Goal: Navigation & Orientation: Find specific page/section

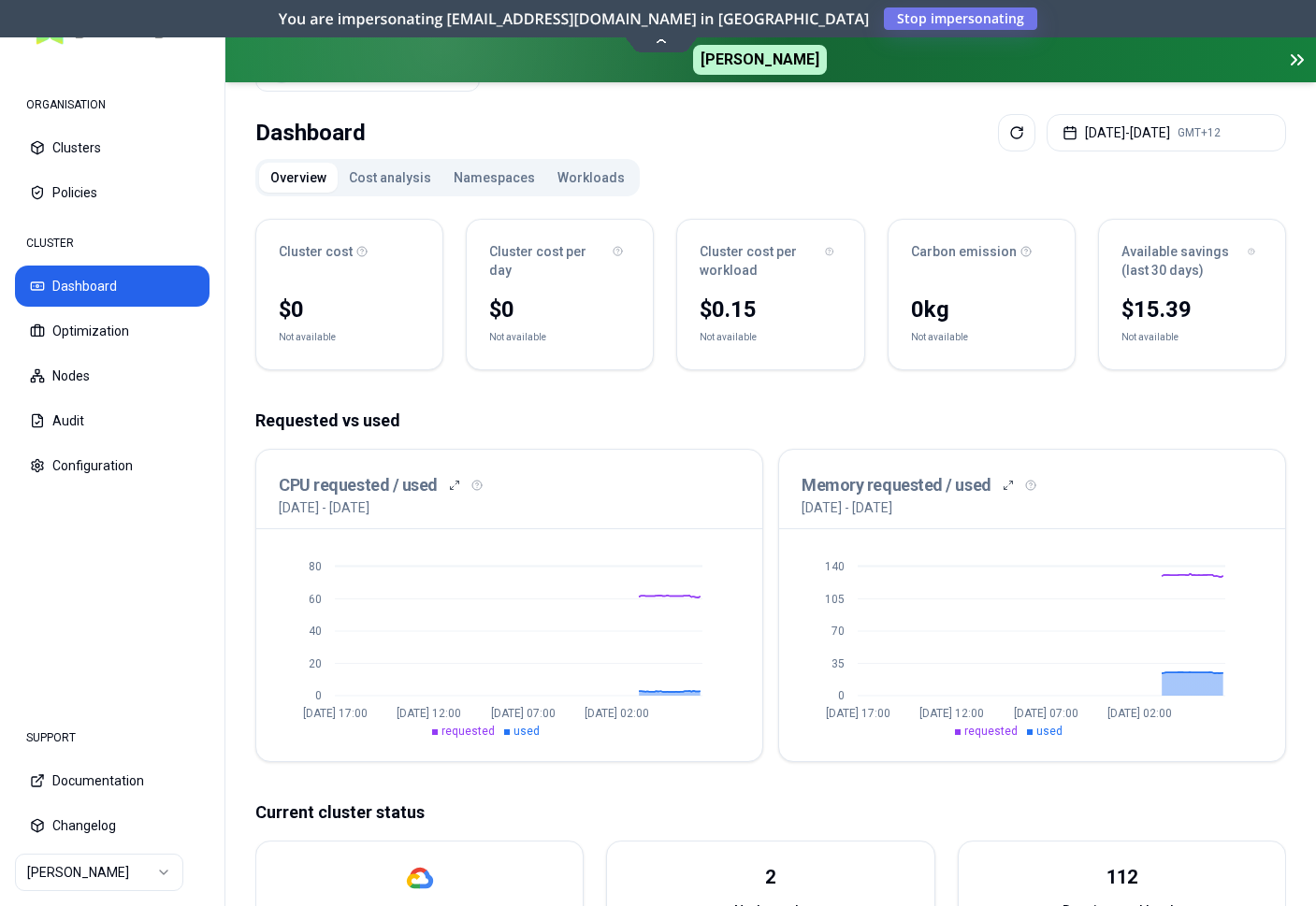
scroll to position [95, 0]
click at [124, 882] on html "ORGANISATION Clusters Policies CLUSTER Dashboard Optimization Nodes Audit Confi…" at bounding box center [658, 453] width 1316 height 906
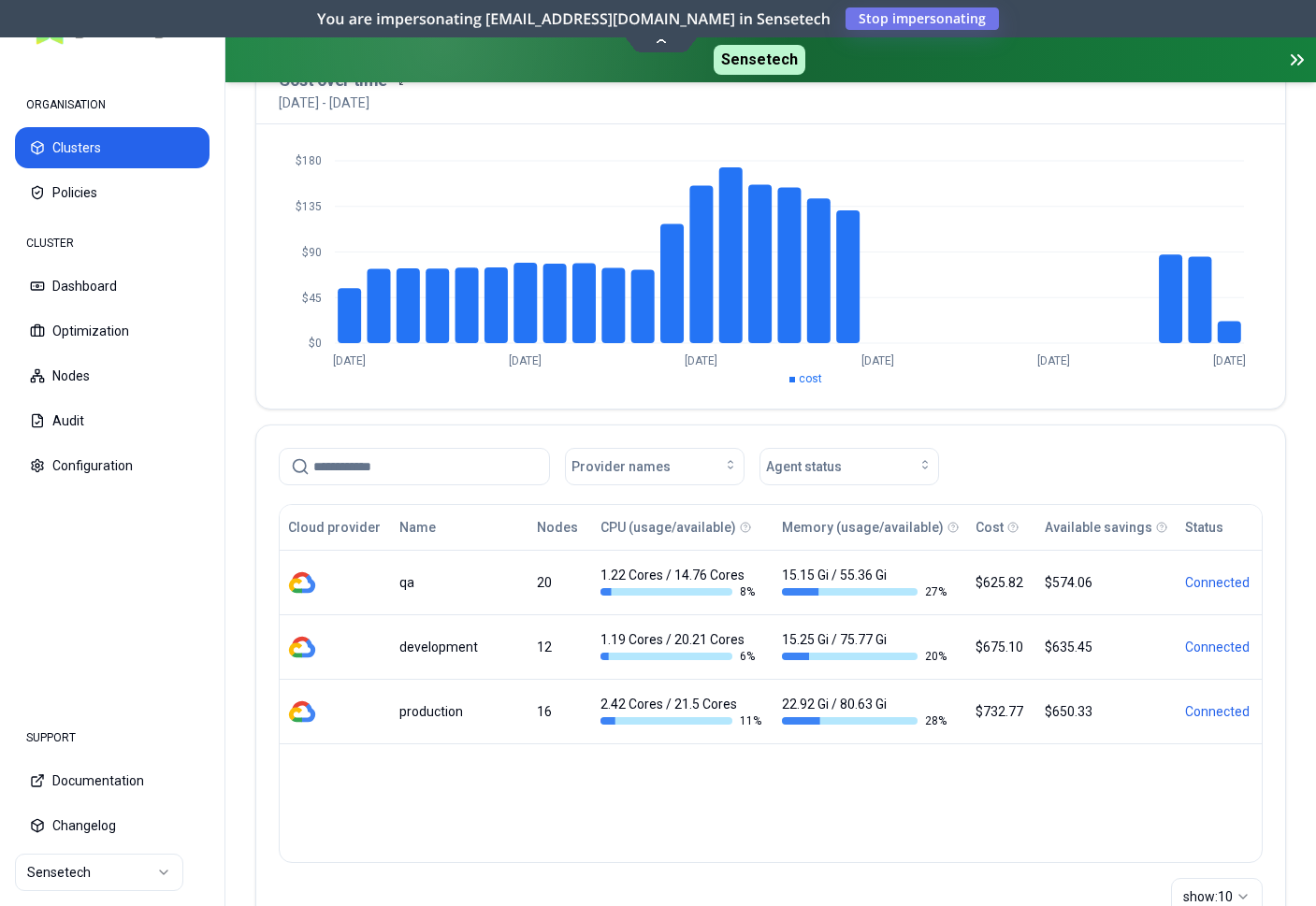
scroll to position [191, 0]
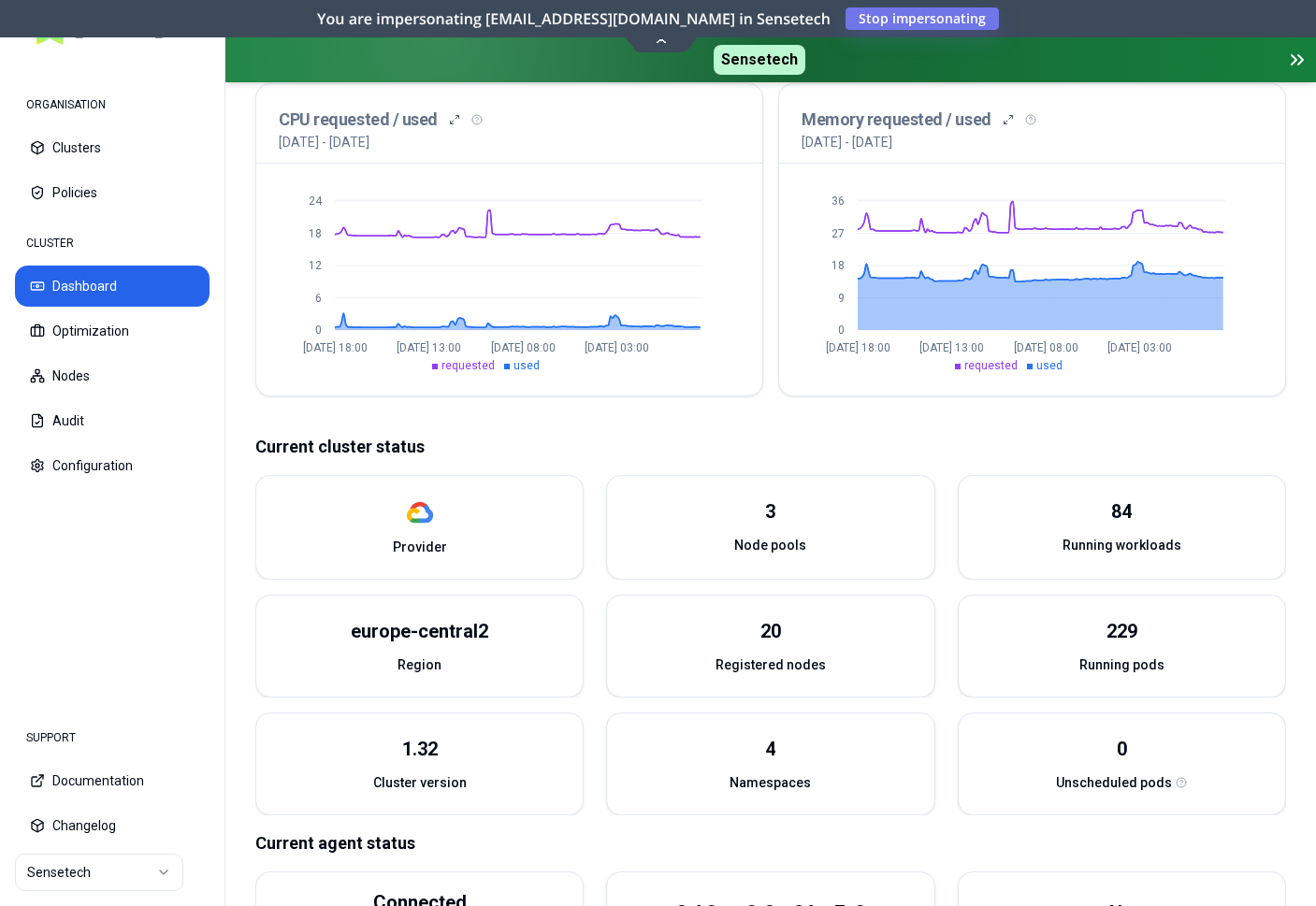
scroll to position [477, 0]
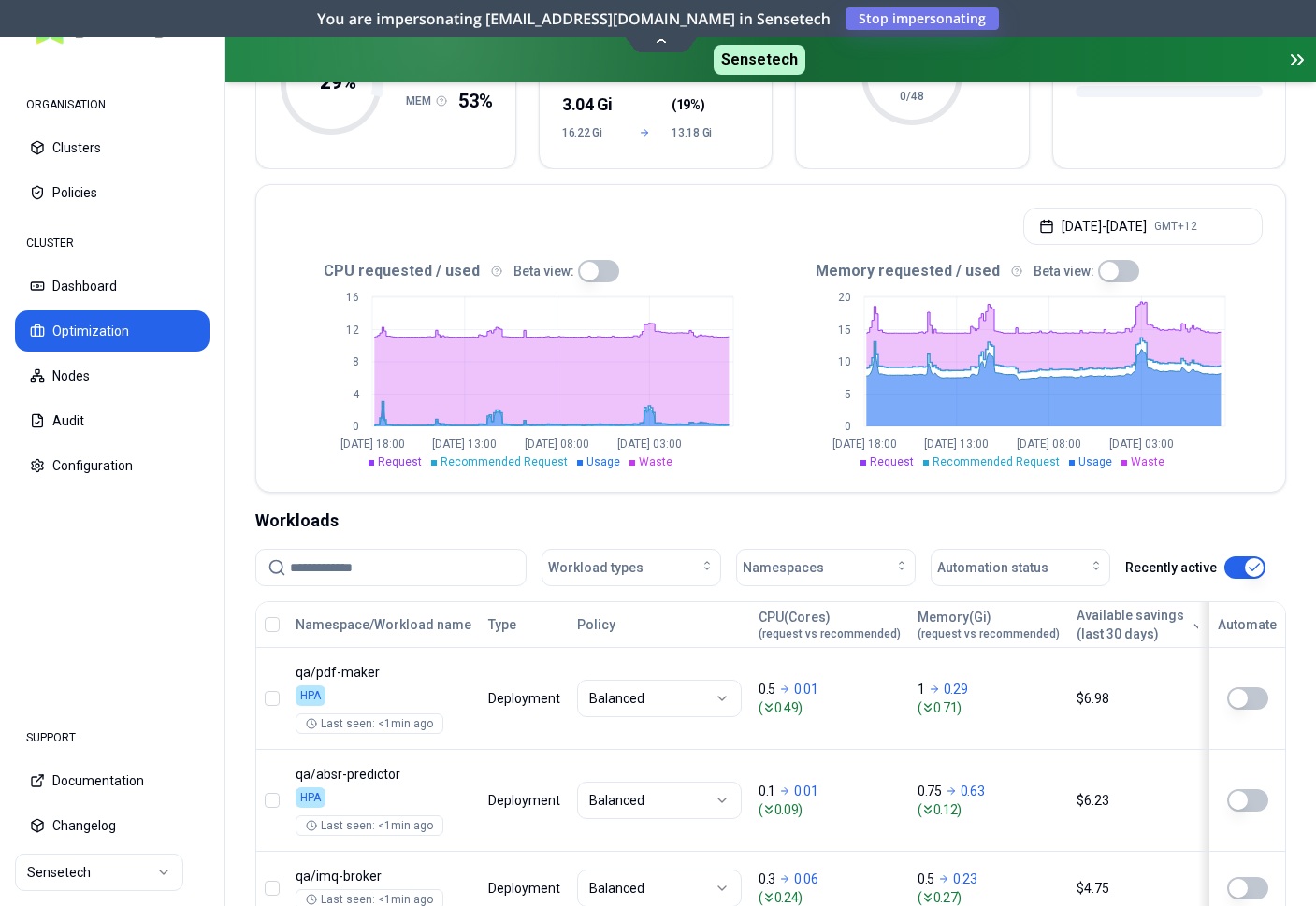
scroll to position [376, 0]
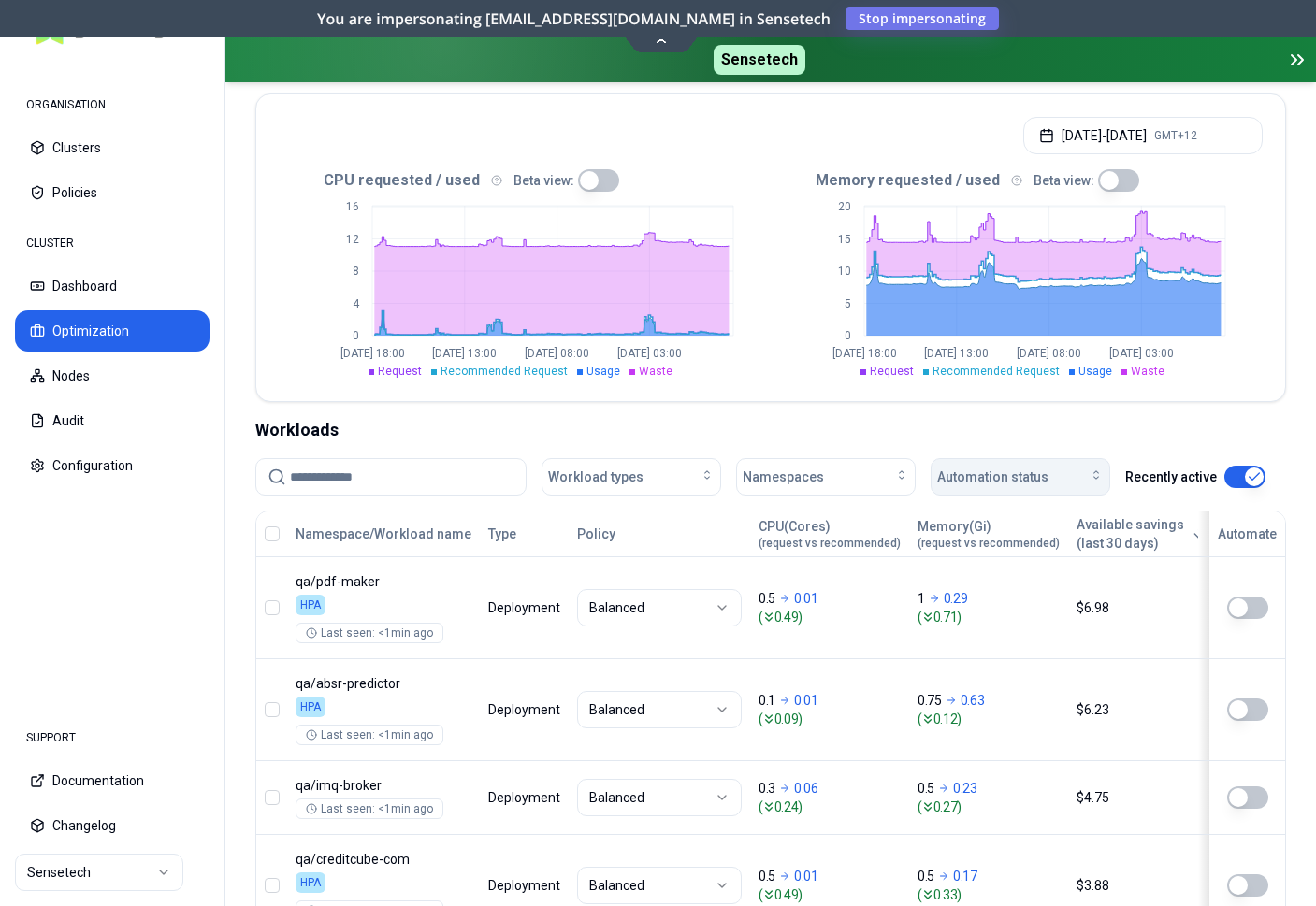
click at [1018, 487] on button "Automation status" at bounding box center [1020, 477] width 180 height 38
click at [995, 527] on div "on" at bounding box center [1023, 519] width 178 height 30
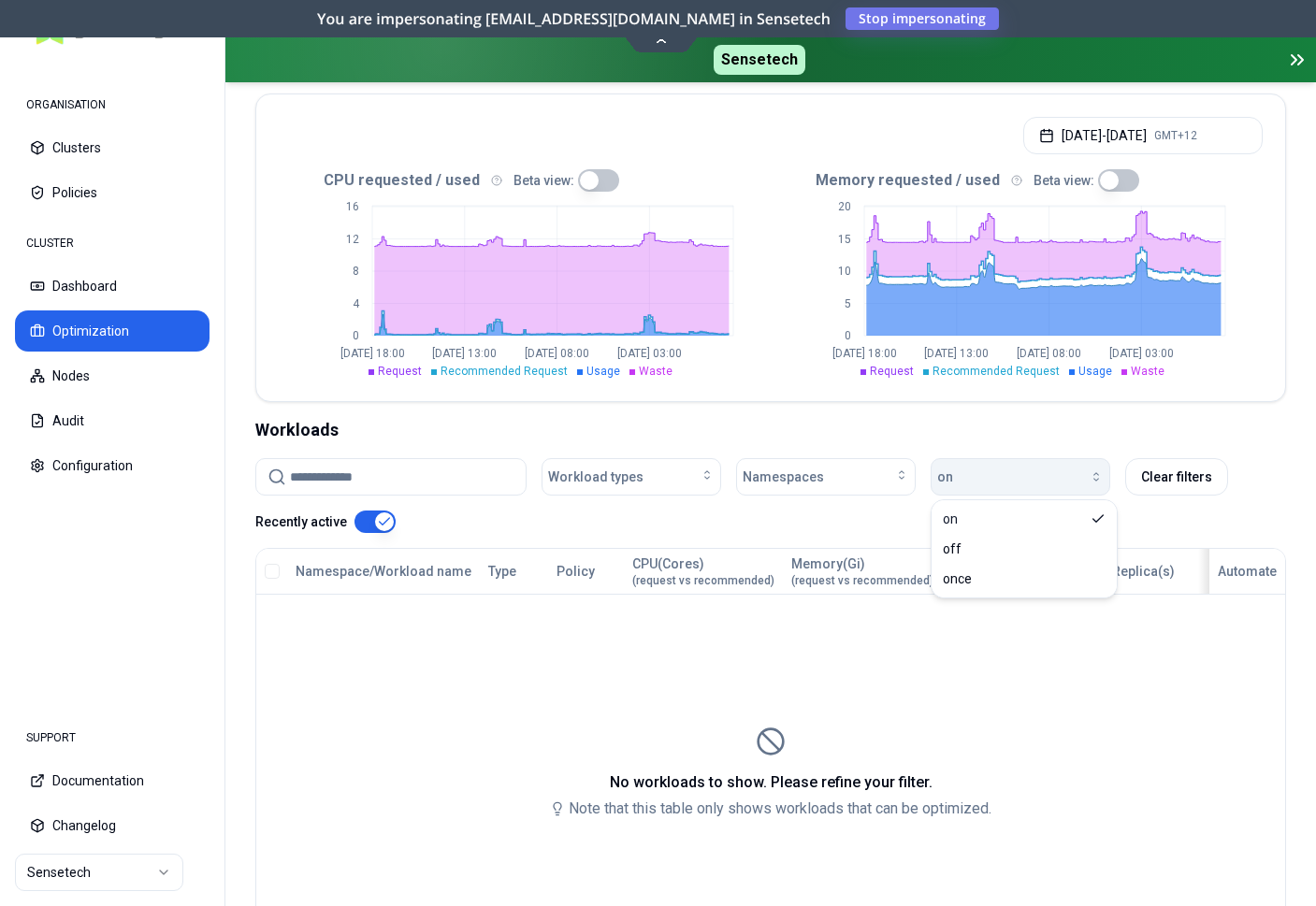
click at [1038, 480] on div "button" at bounding box center [1028, 477] width 151 height 15
click at [1015, 479] on div "button" at bounding box center [1028, 477] width 151 height 15
click at [999, 542] on div "off" at bounding box center [1023, 549] width 178 height 30
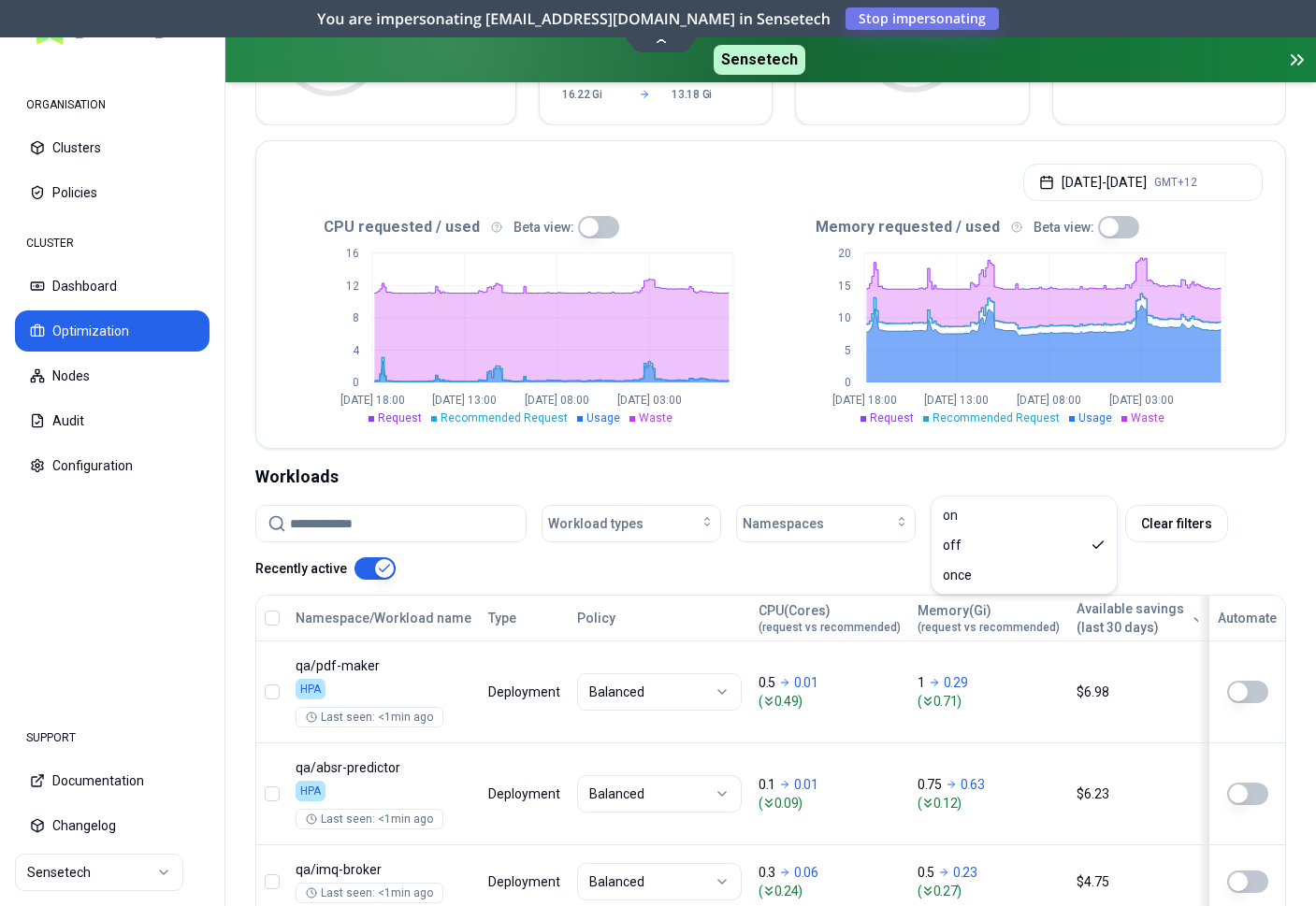
scroll to position [280, 0]
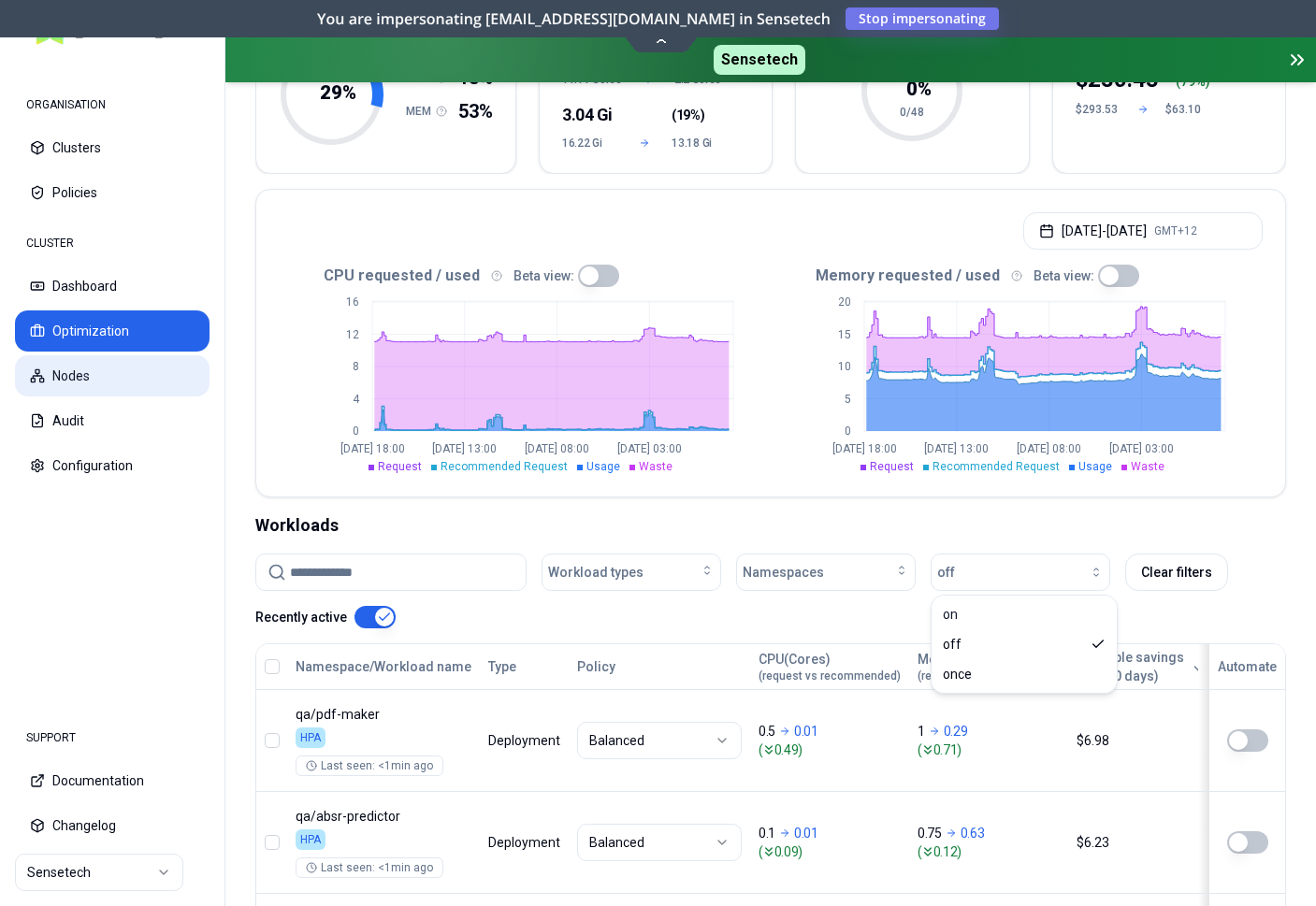
click at [58, 385] on button "Nodes" at bounding box center [112, 376] width 195 height 41
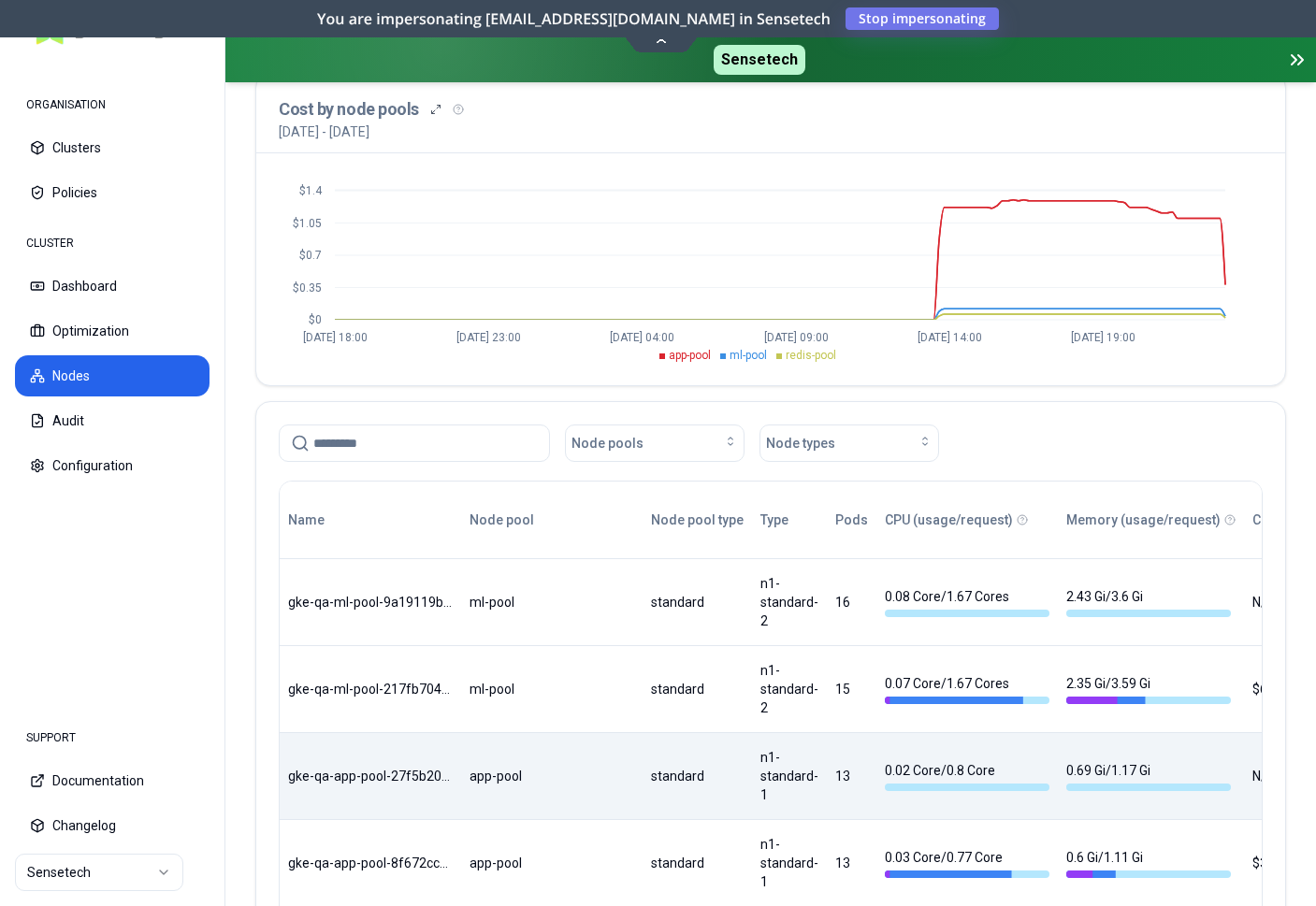
scroll to position [191, 0]
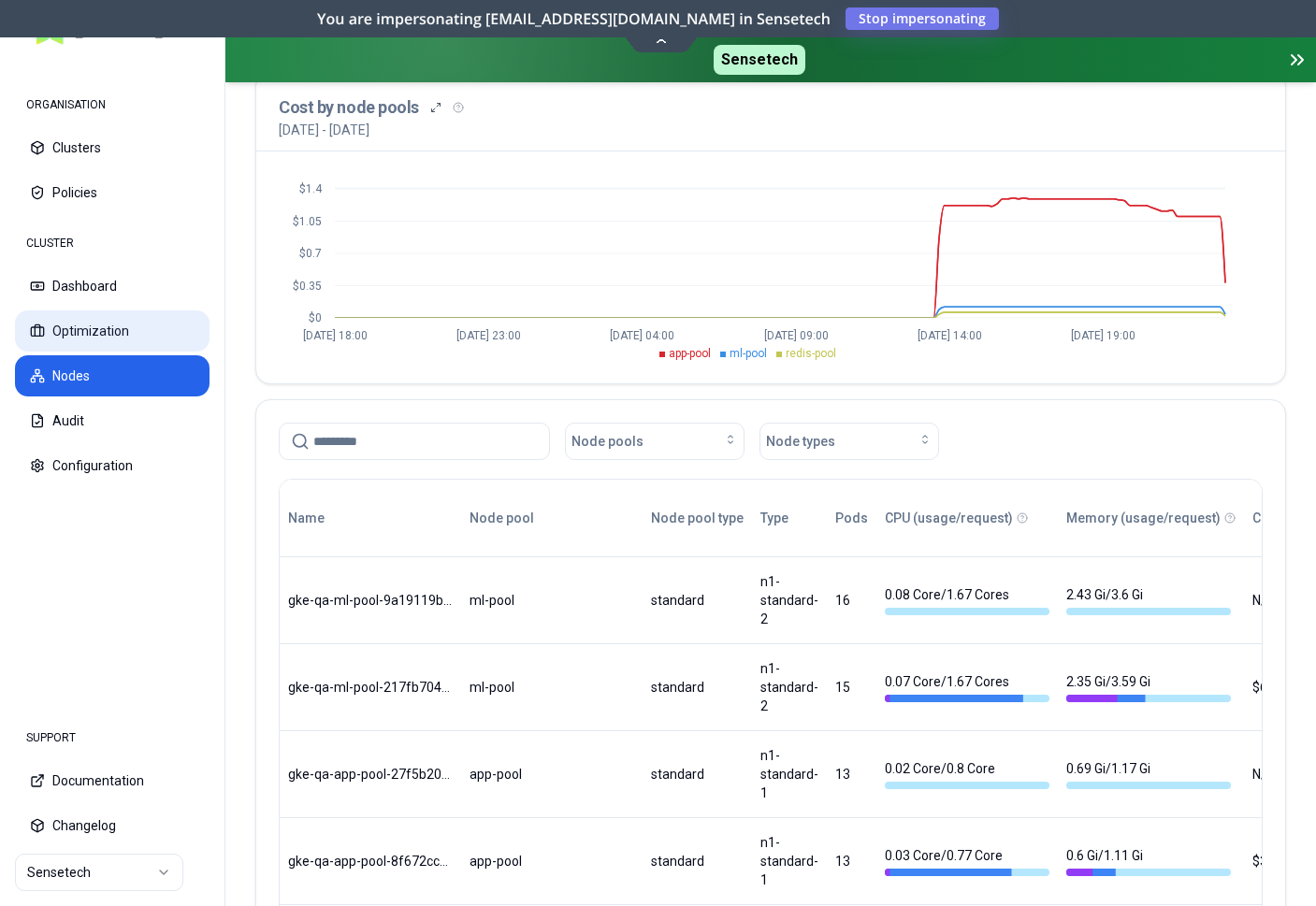
click at [75, 315] on button "Optimization" at bounding box center [112, 331] width 195 height 41
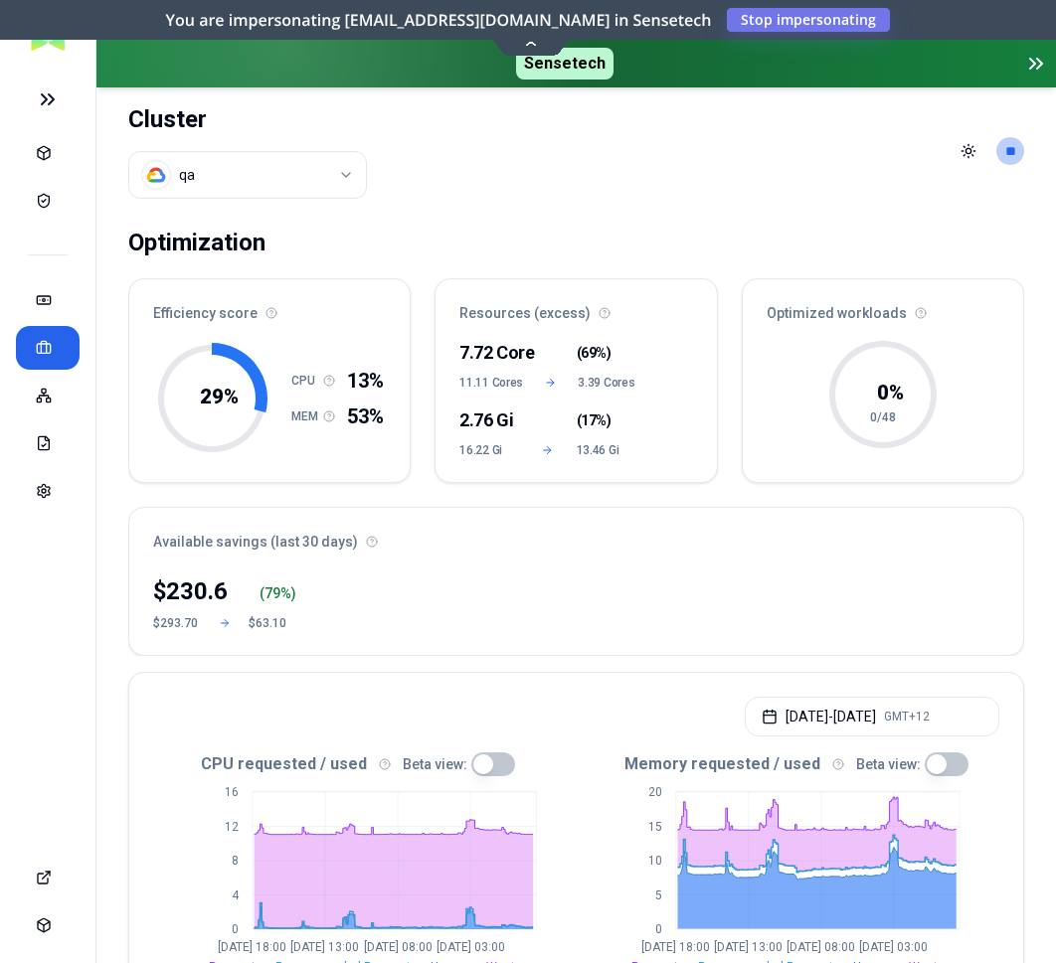
click at [271, 187] on html "Sensetech Cluster qa Toggle theme ** ORGANISATION CLUSTER Optimization Efficien…" at bounding box center [528, 481] width 1056 height 963
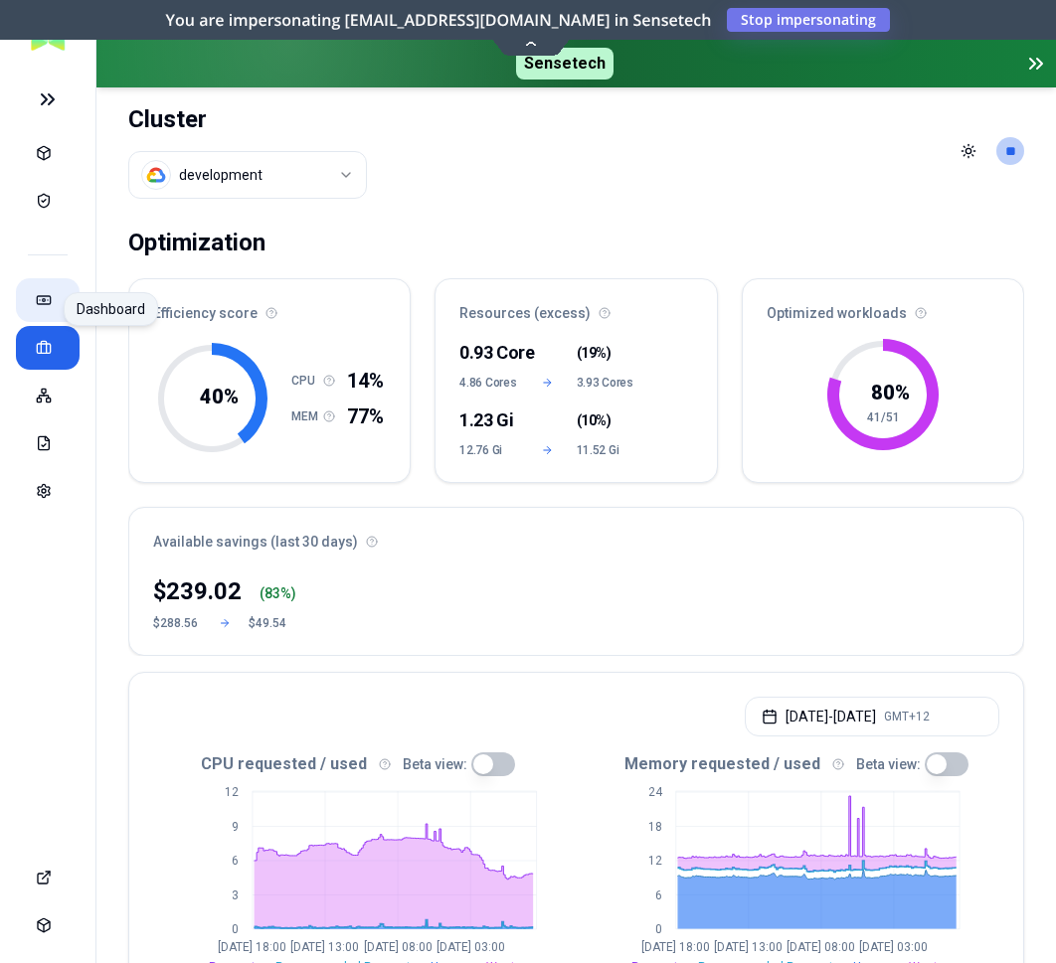
click at [57, 300] on p at bounding box center [48, 300] width 24 height 16
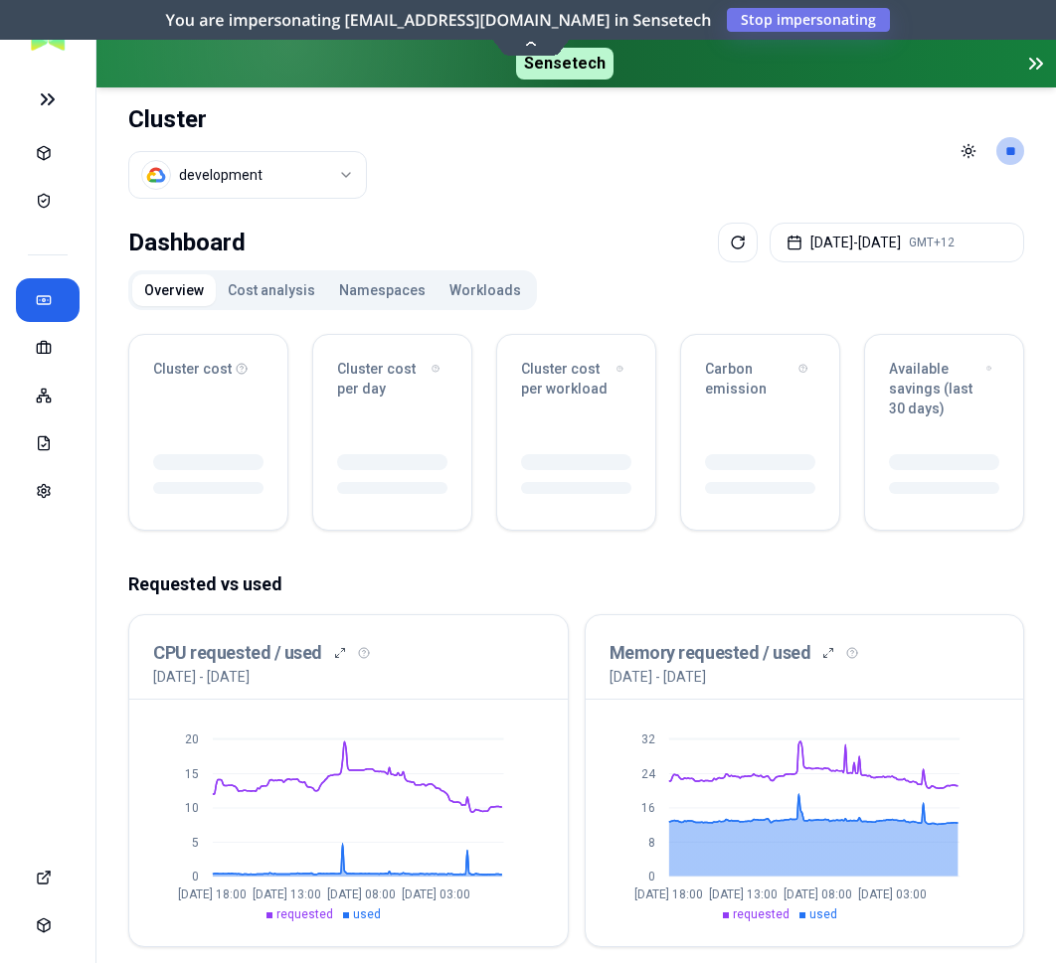
click at [372, 289] on button "Namespaces" at bounding box center [382, 290] width 110 height 32
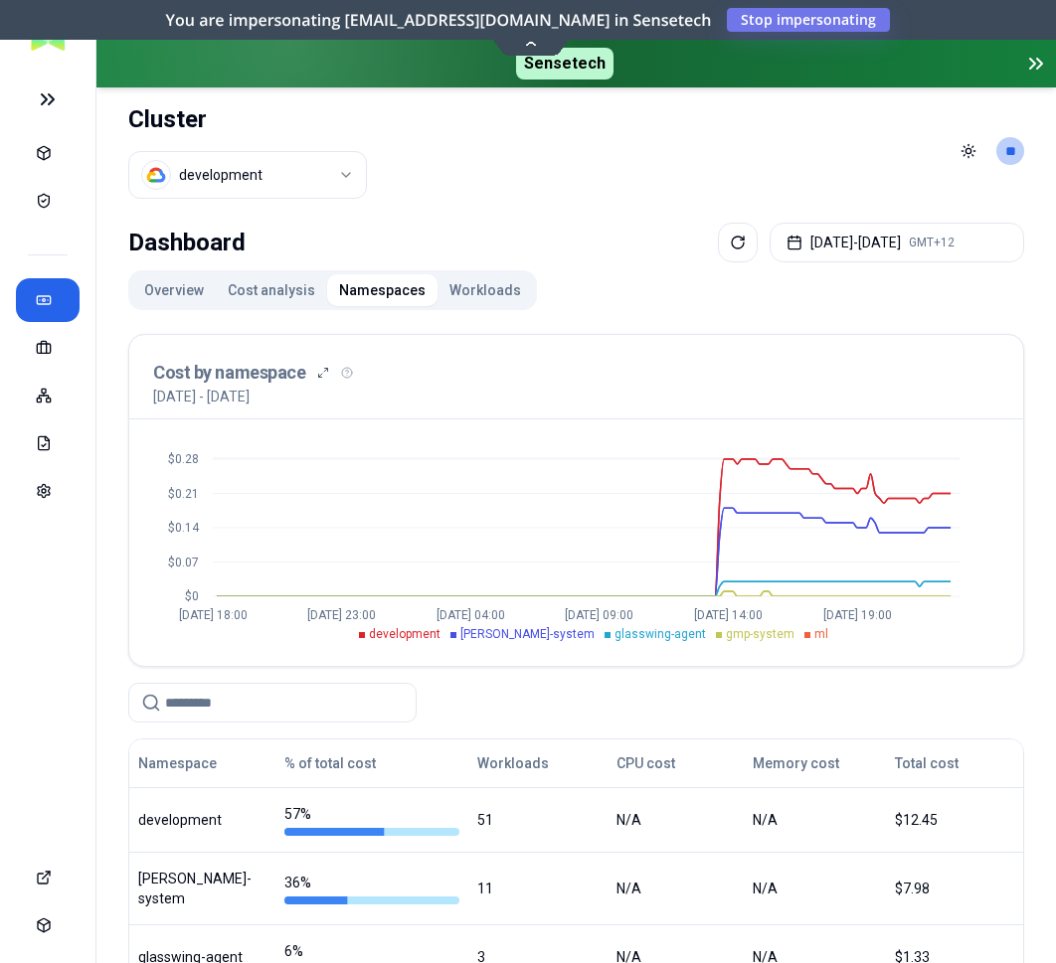
click at [169, 287] on button "Overview" at bounding box center [174, 290] width 84 height 32
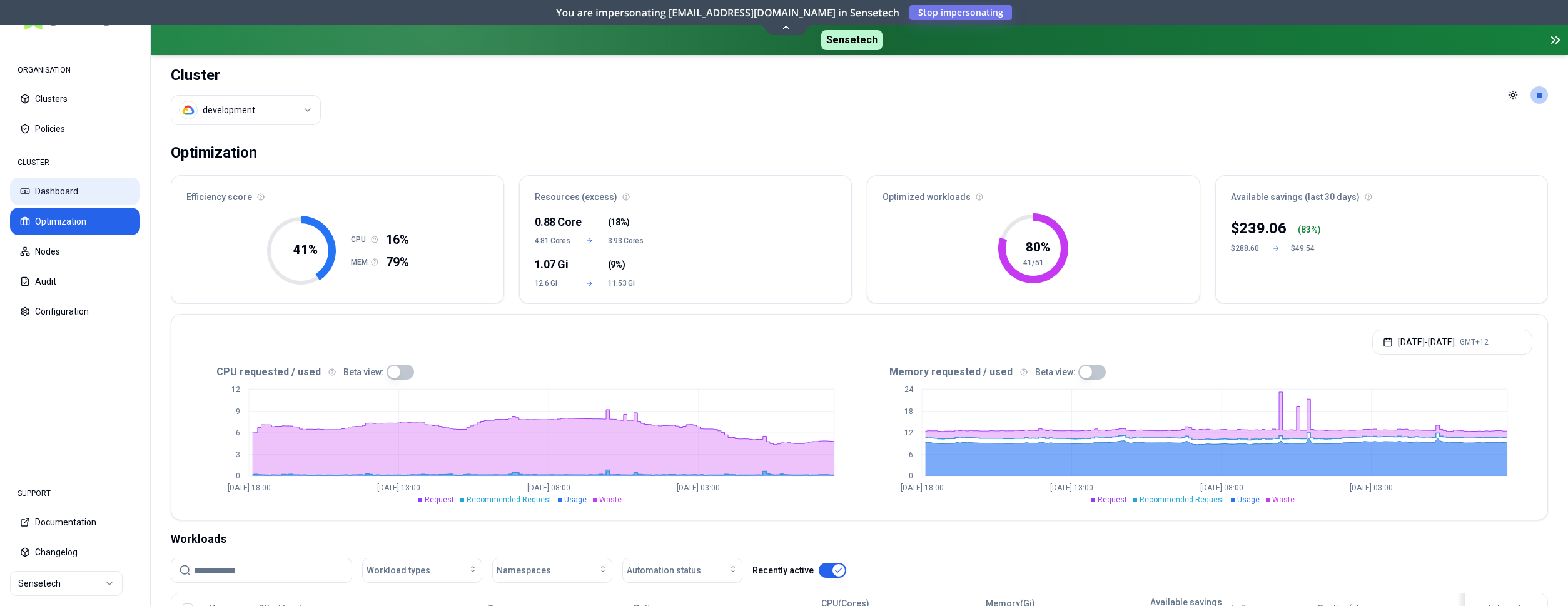
click at [67, 189] on button "Dashboard" at bounding box center [75, 191] width 130 height 28
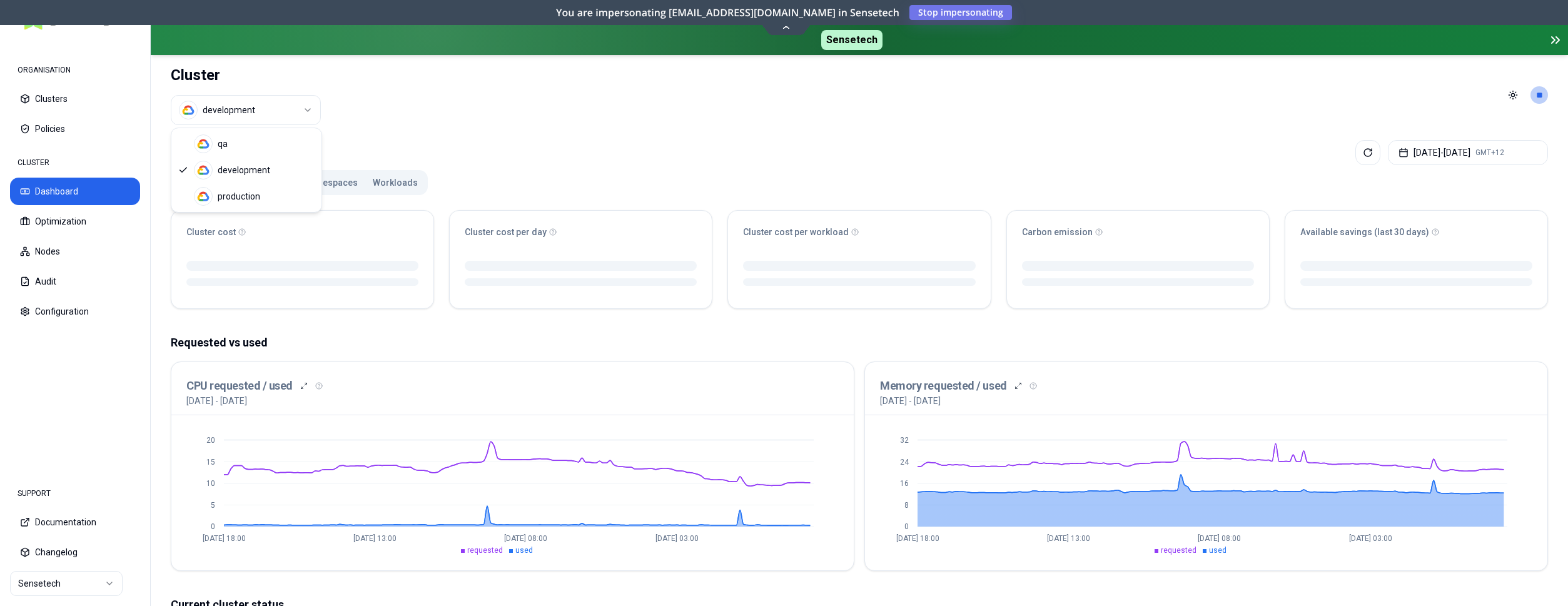
click at [293, 110] on html "ORGANISATION Clusters Policies CLUSTER Dashboard Optimization Nodes Audit Confi…" at bounding box center [784, 303] width 1568 height 606
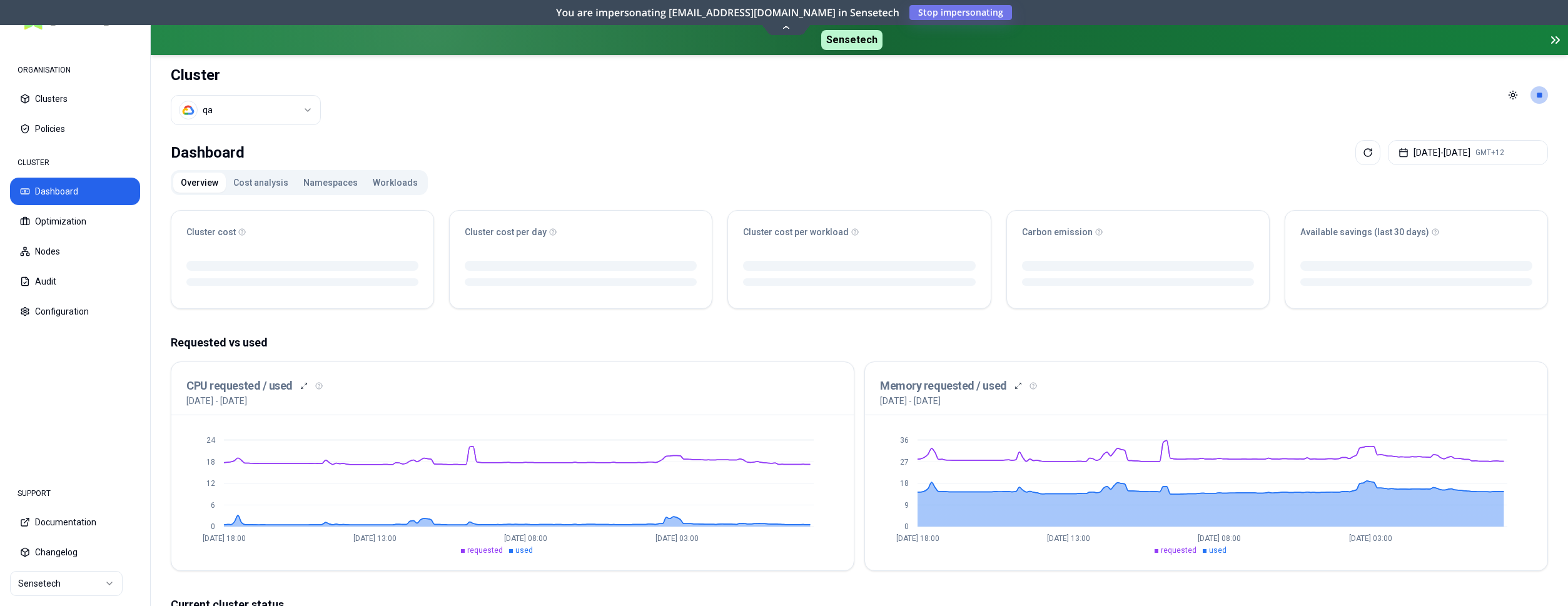
click at [296, 115] on html "ORGANISATION Clusters Policies CLUSTER Dashboard Optimization Nodes Audit Confi…" at bounding box center [784, 303] width 1568 height 606
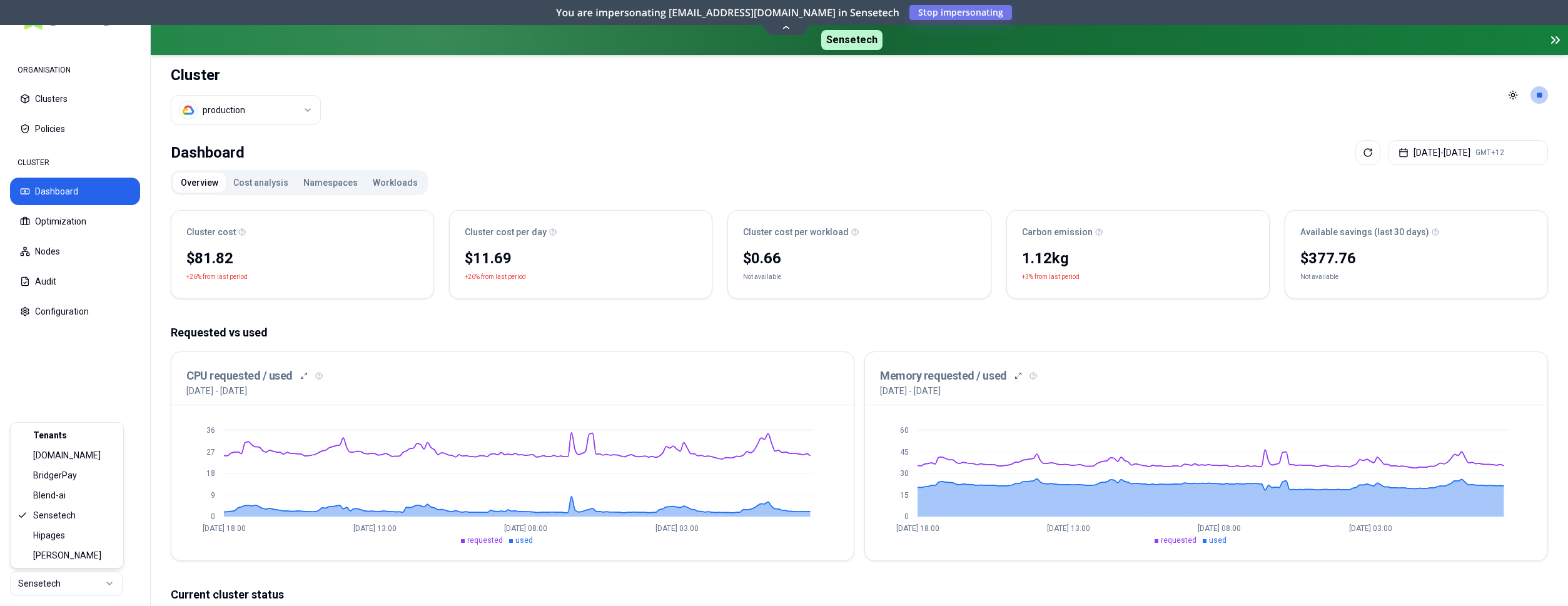
click at [76, 588] on html "ORGANISATION Clusters Policies CLUSTER Dashboard Optimization Nodes Audit Confi…" at bounding box center [784, 303] width 1568 height 606
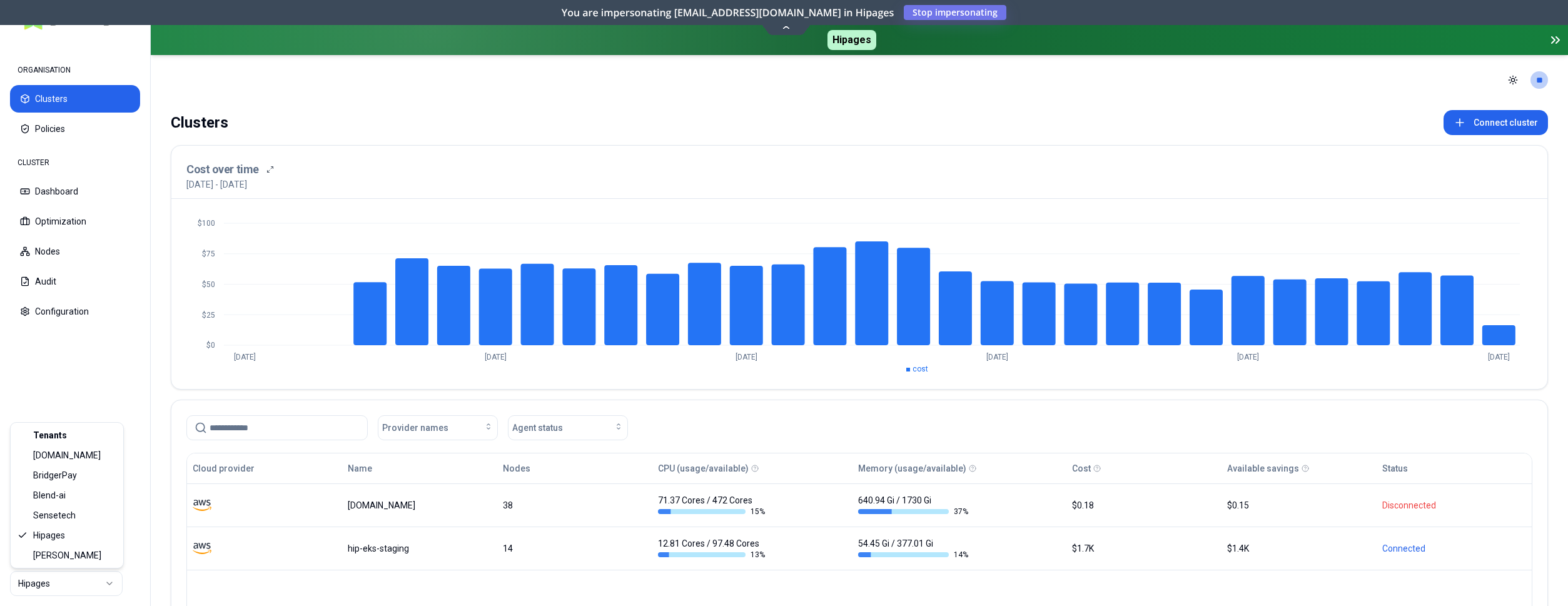
click at [73, 592] on html "ORGANISATION Clusters Policies CLUSTER Dashboard Optimization Nodes Audit Confi…" at bounding box center [784, 303] width 1568 height 606
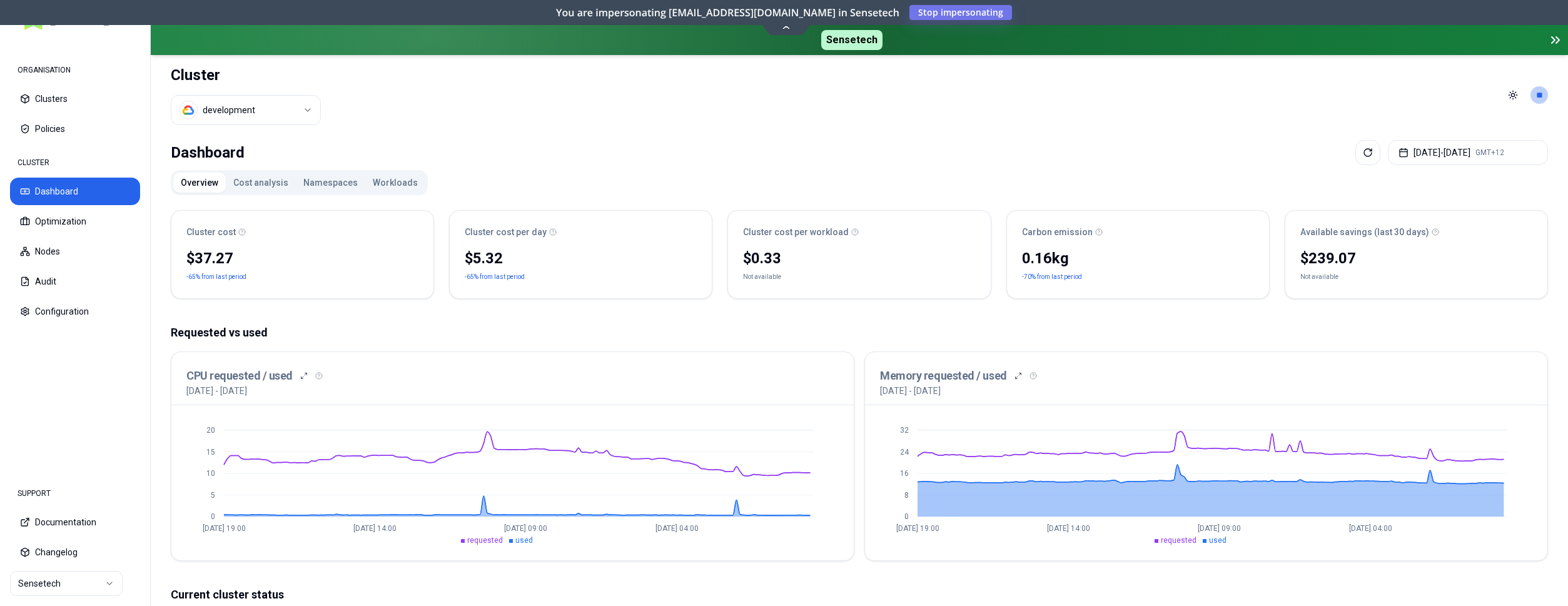
click at [381, 186] on button "Workloads" at bounding box center [395, 182] width 60 height 20
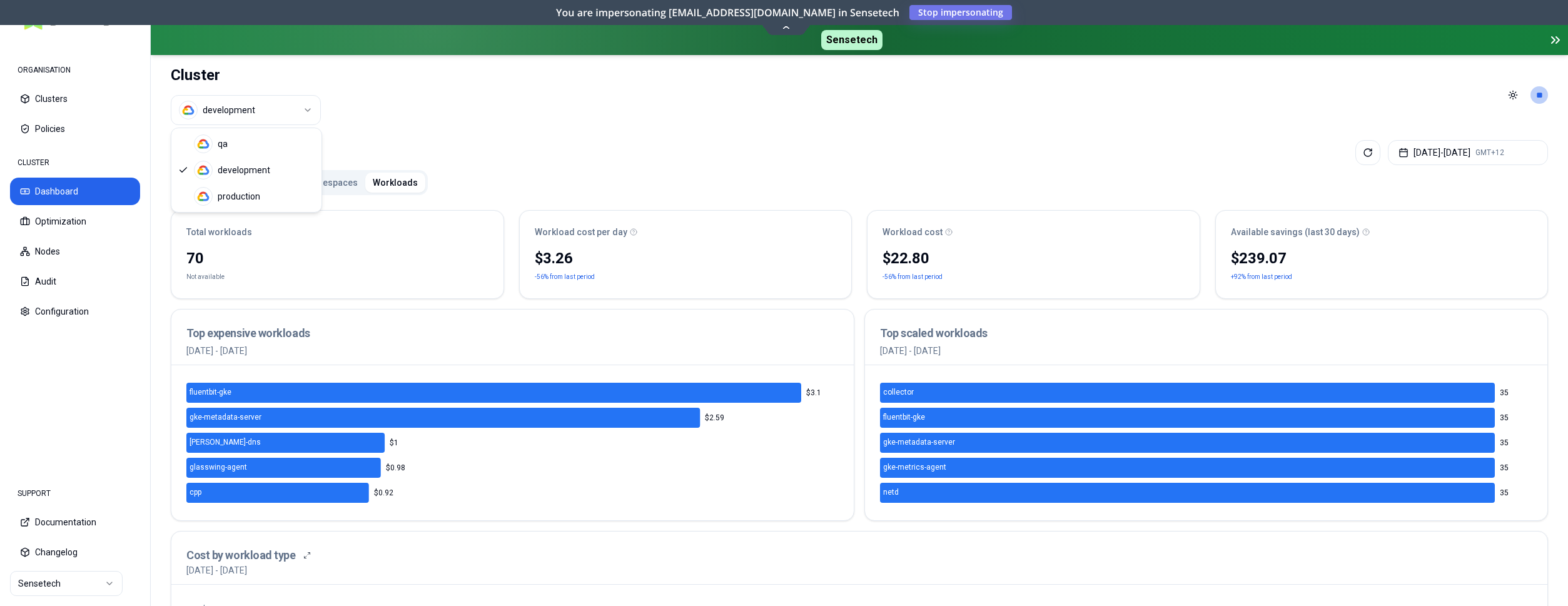
click at [279, 111] on html "ORGANISATION Clusters Policies CLUSTER Dashboard Optimization Nodes Audit Confi…" at bounding box center [784, 303] width 1568 height 606
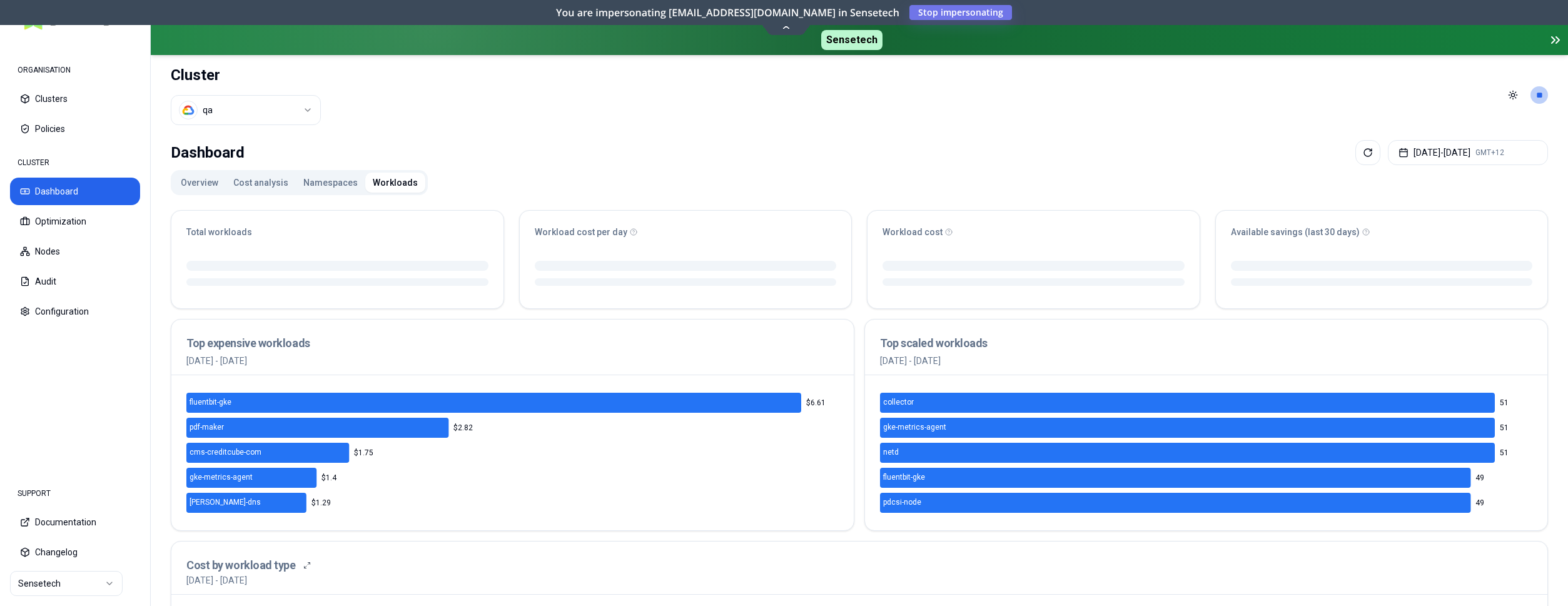
click at [335, 186] on button "Namespaces" at bounding box center [330, 182] width 69 height 20
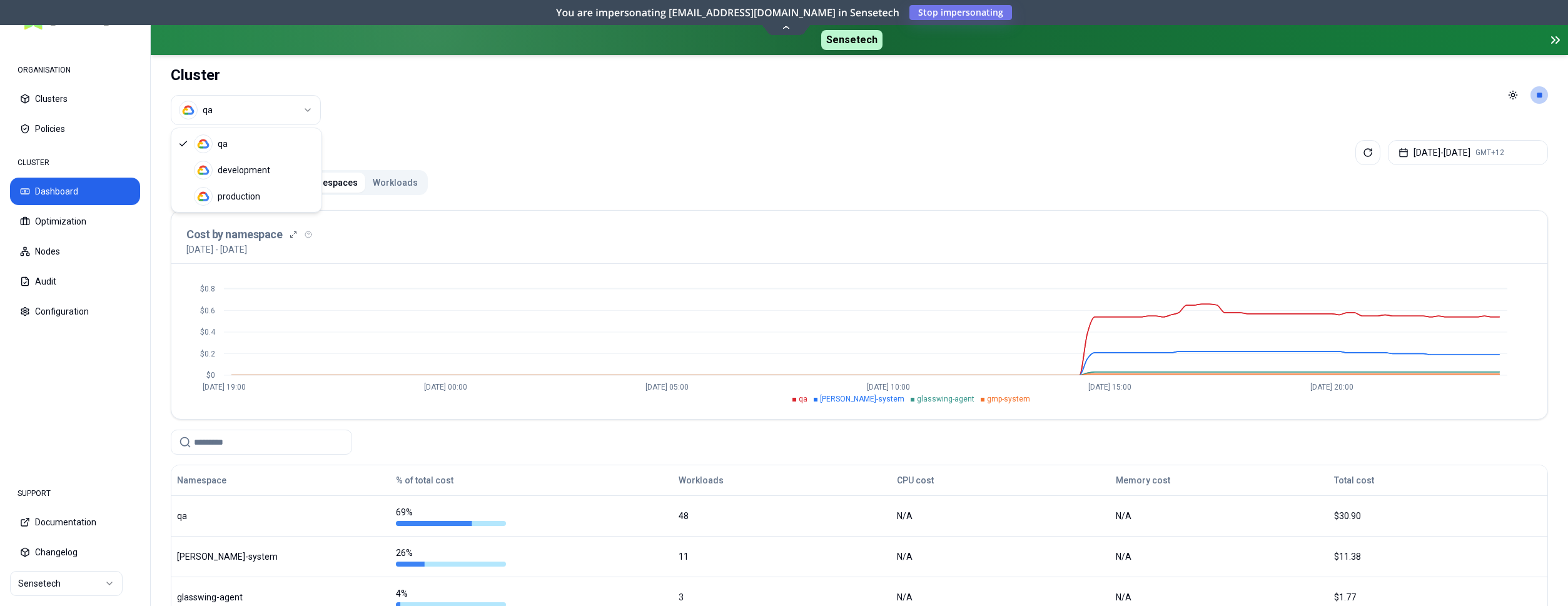
click at [247, 115] on html "ORGANISATION Clusters Policies CLUSTER Dashboard Optimization Nodes Audit Confi…" at bounding box center [784, 303] width 1568 height 606
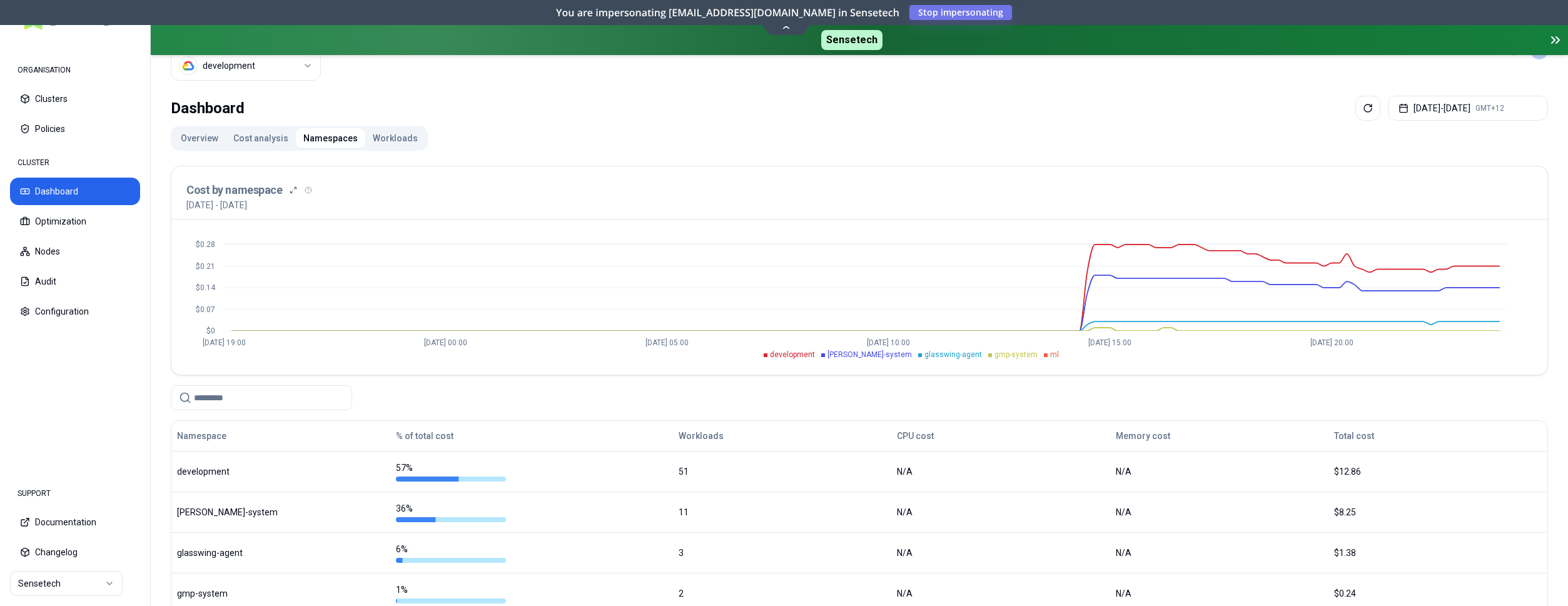
scroll to position [164, 0]
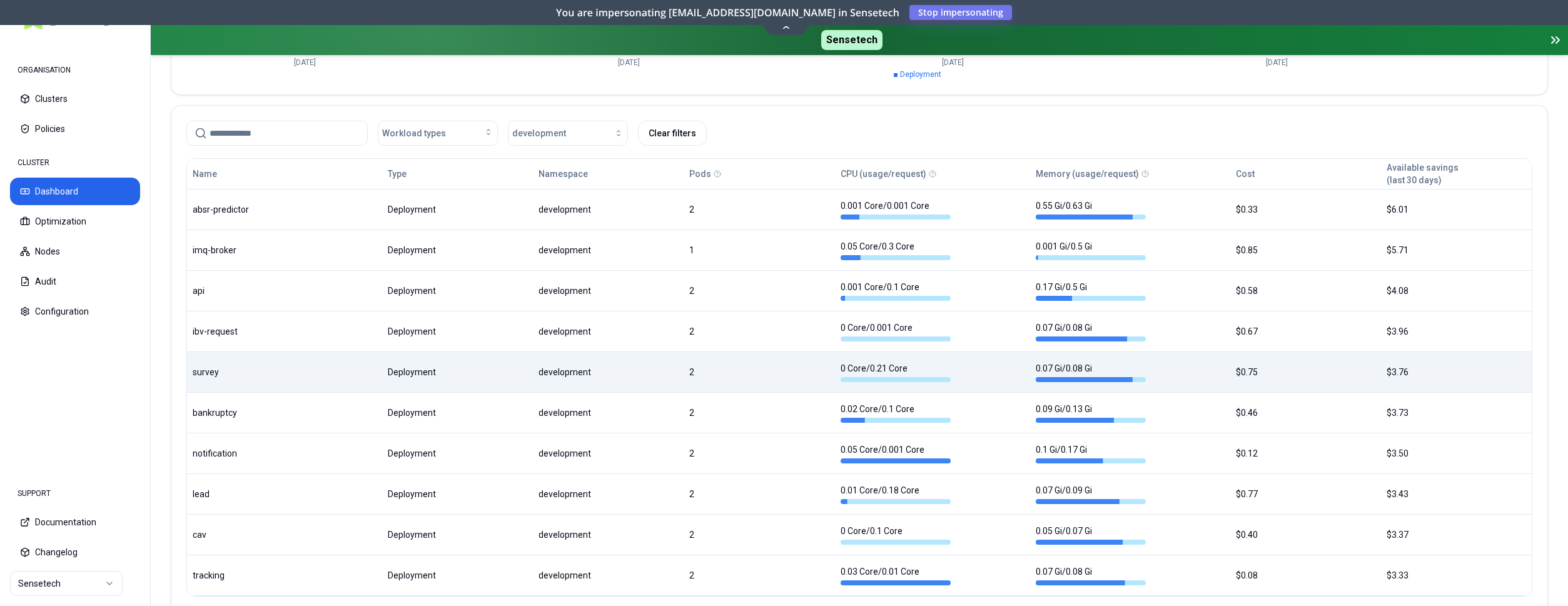
scroll to position [717, 0]
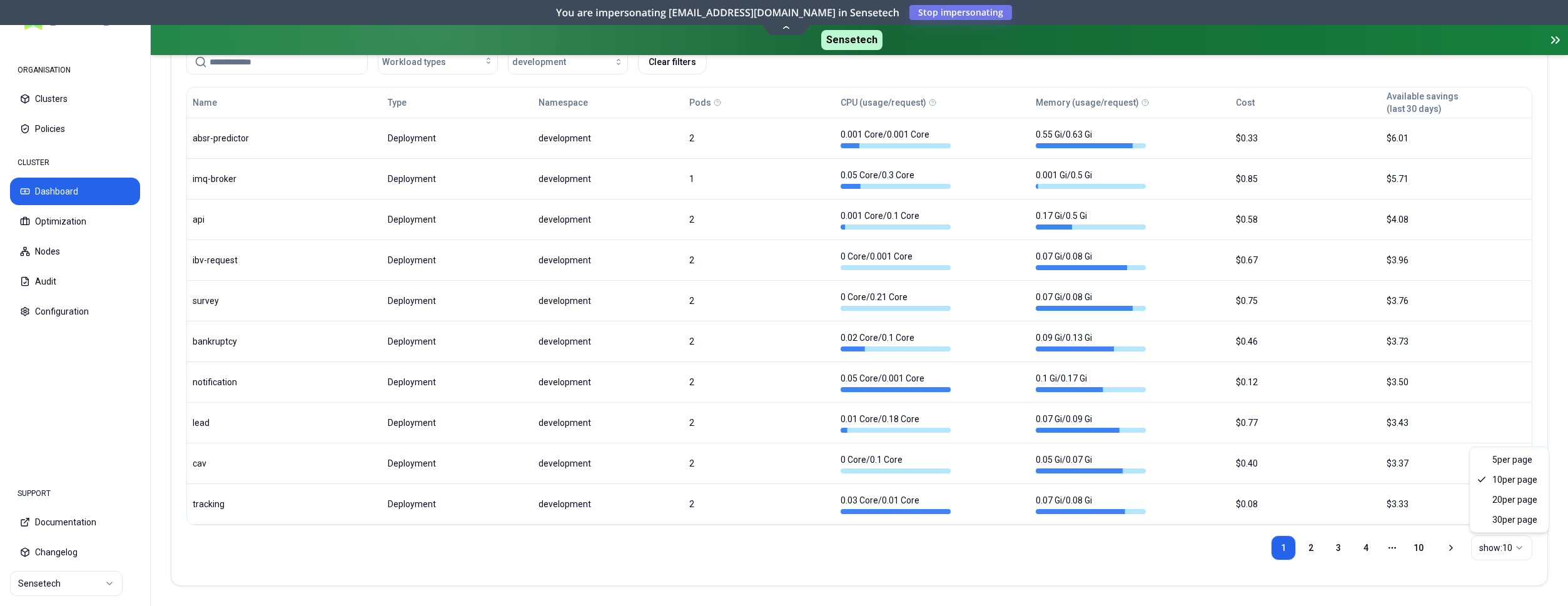
click at [1484, 547] on html "ORGANISATION Clusters Policies CLUSTER Dashboard Optimization Nodes Audit Confi…" at bounding box center [784, 303] width 1568 height 606
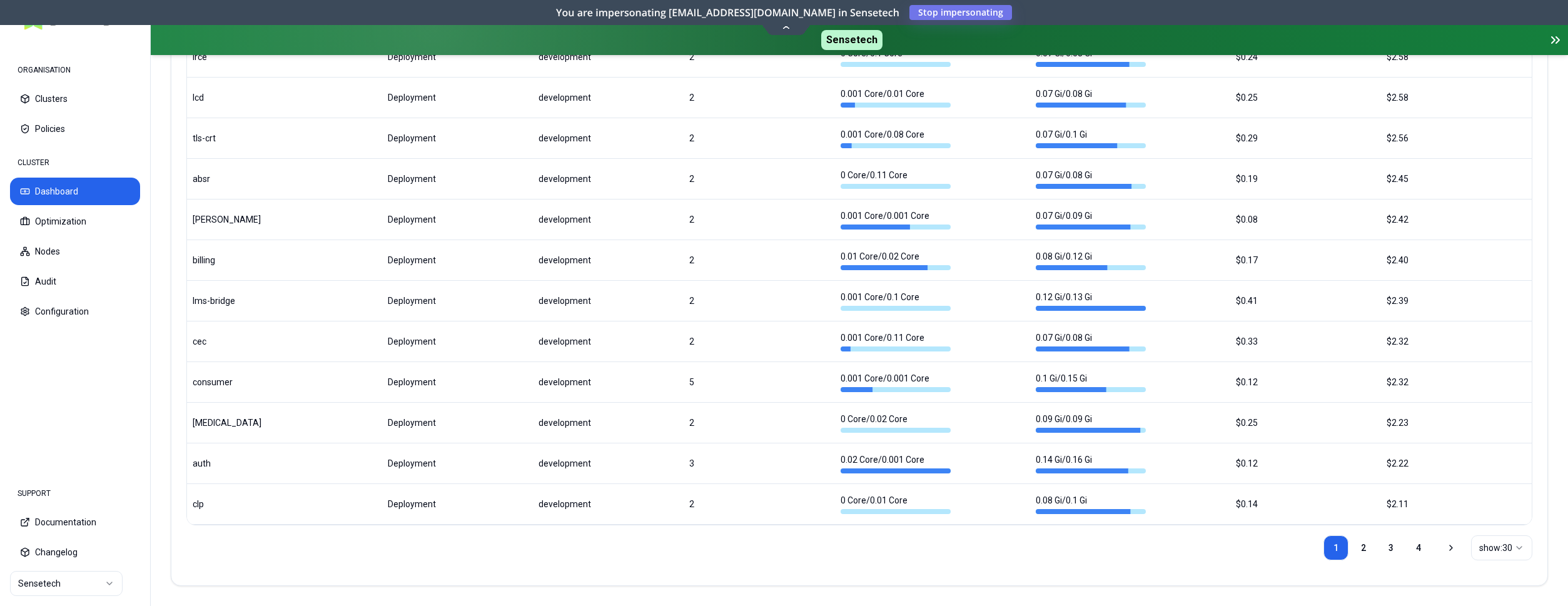
scroll to position [546, 0]
